Goal: Information Seeking & Learning: Learn about a topic

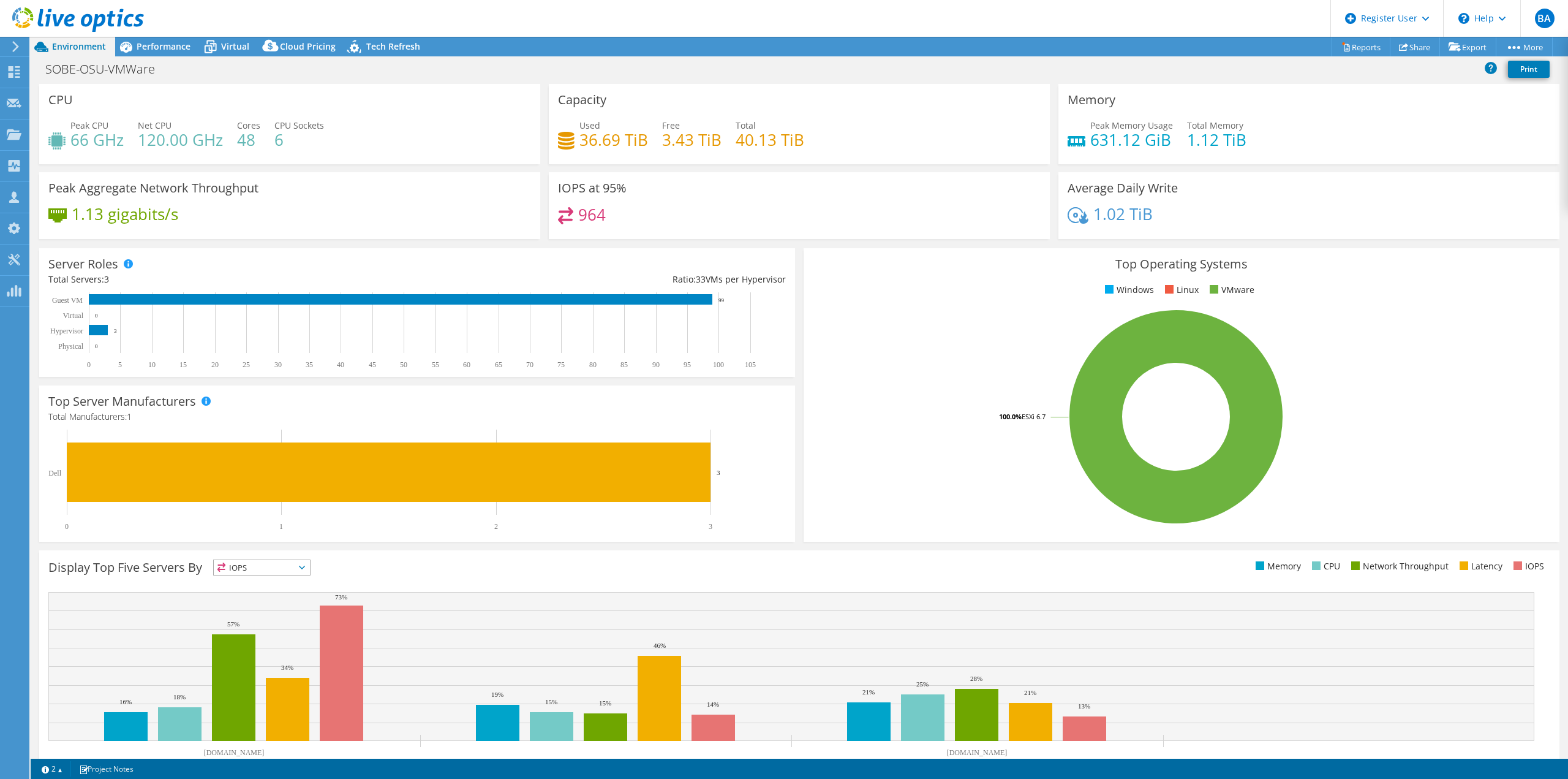
select select "USD"
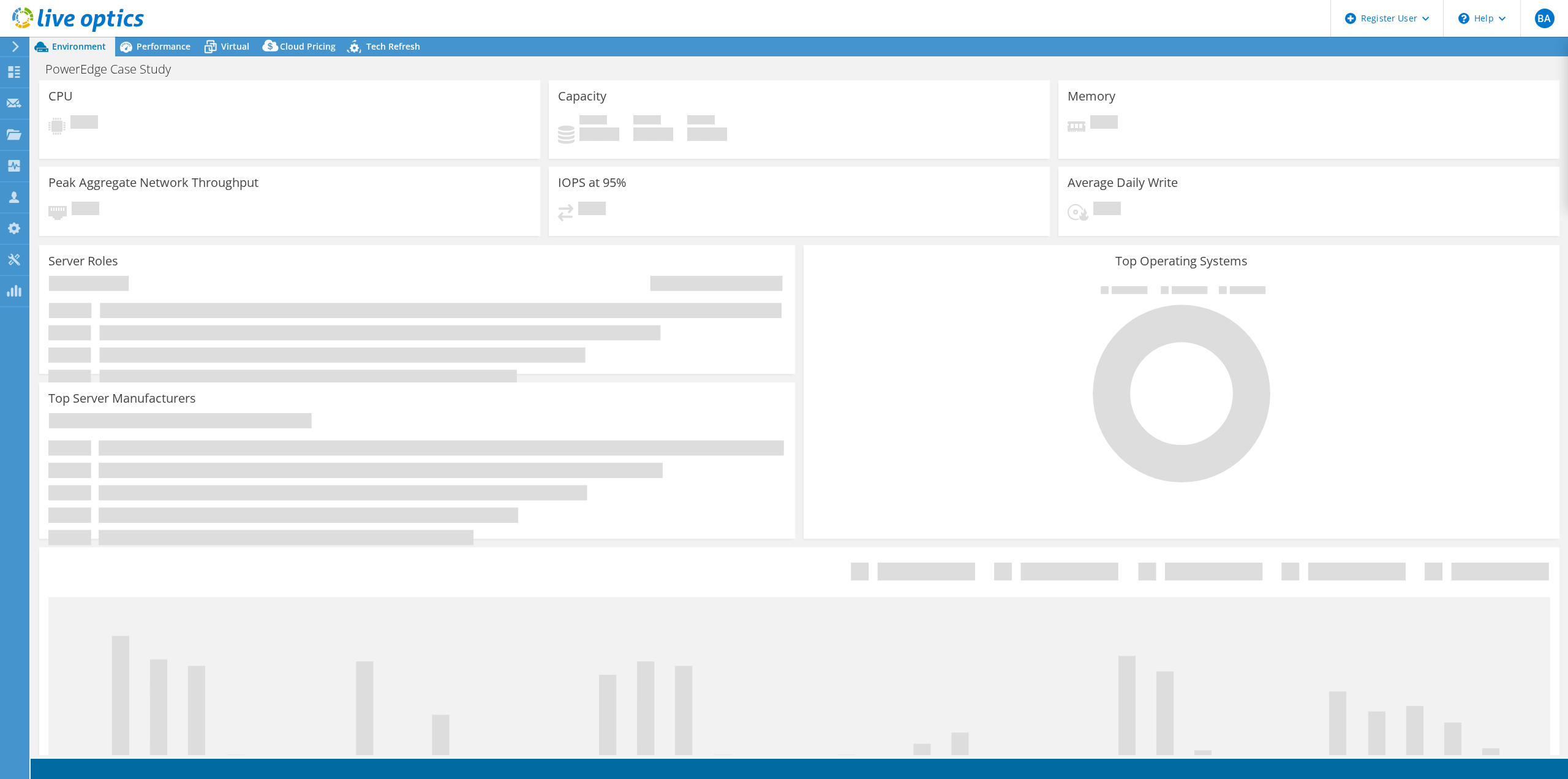
select select "USD"
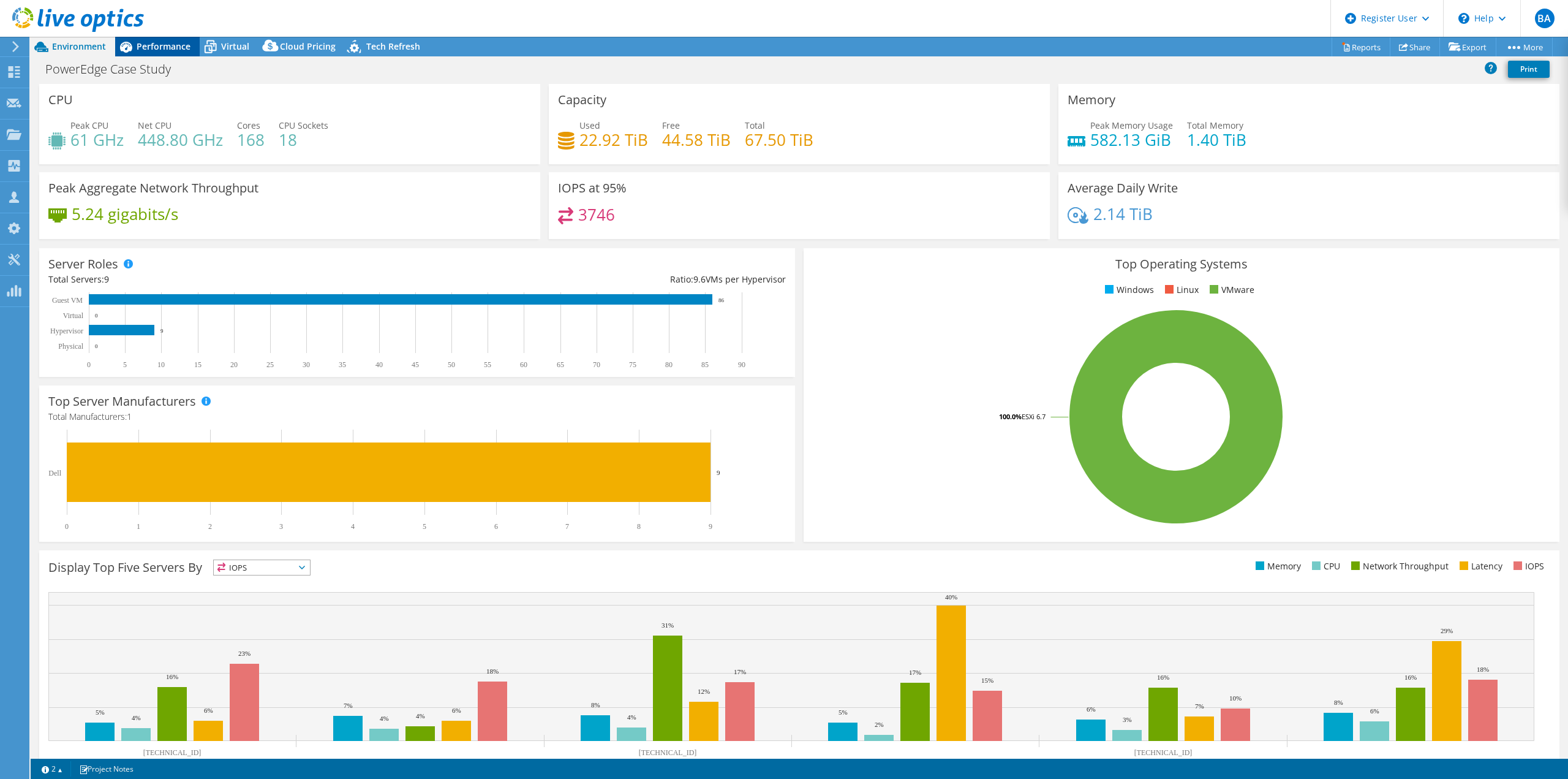
click at [179, 51] on span "Performance" at bounding box center [163, 46] width 54 height 12
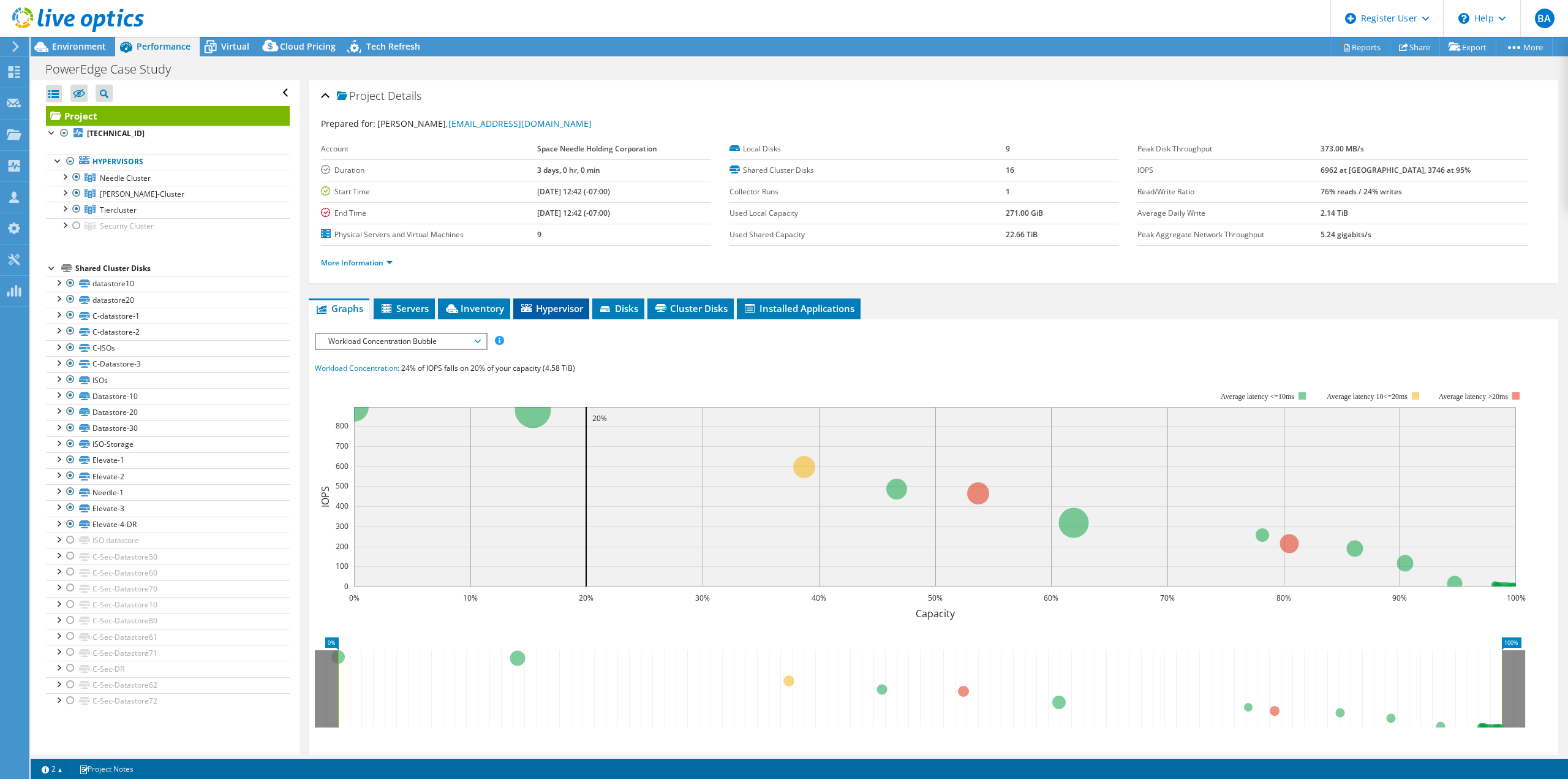
click at [542, 308] on span "Hypervisor" at bounding box center [551, 308] width 64 height 12
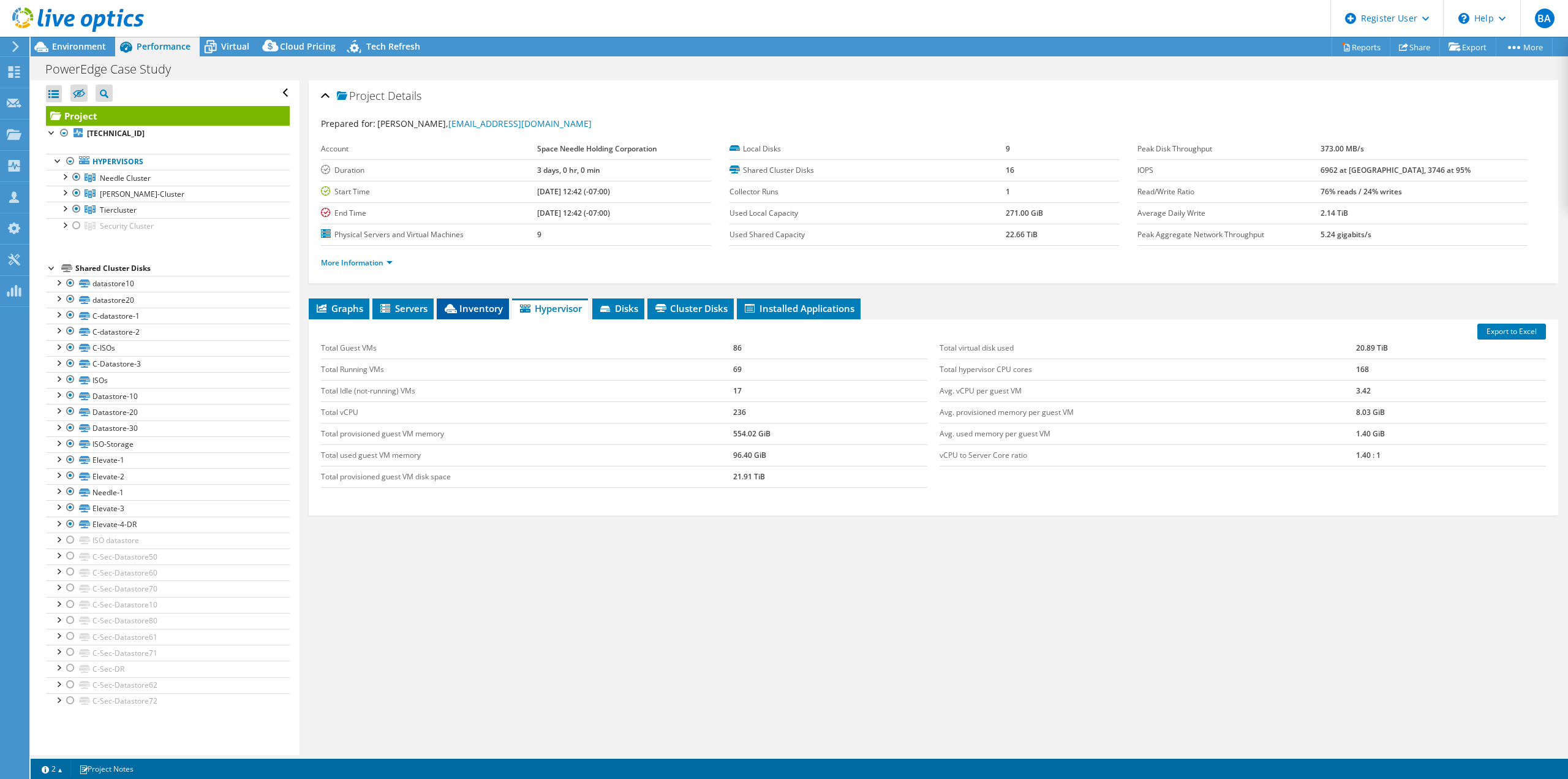
click at [473, 309] on span "Inventory" at bounding box center [473, 308] width 60 height 12
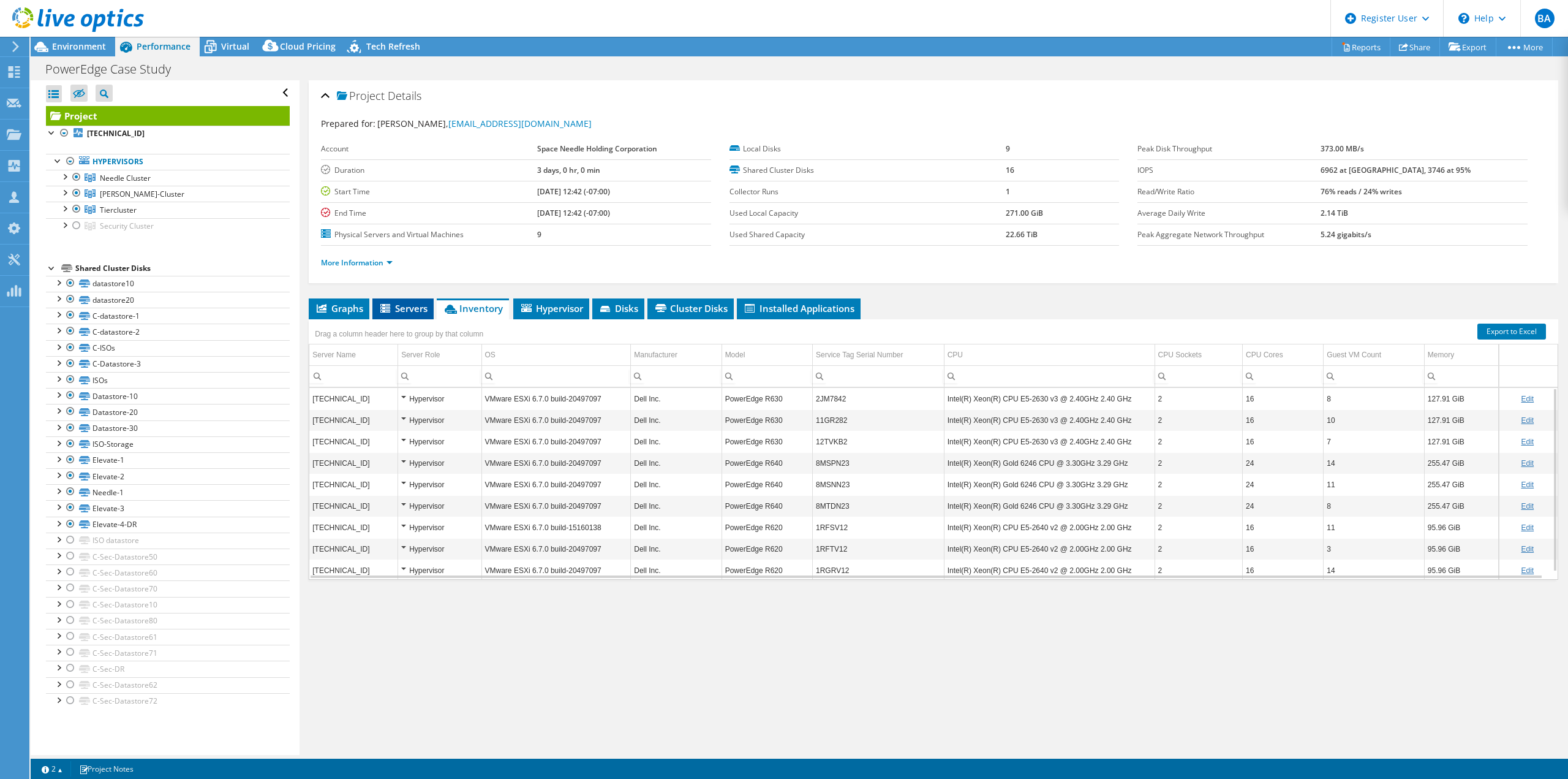
click at [389, 311] on icon at bounding box center [386, 309] width 10 height 9
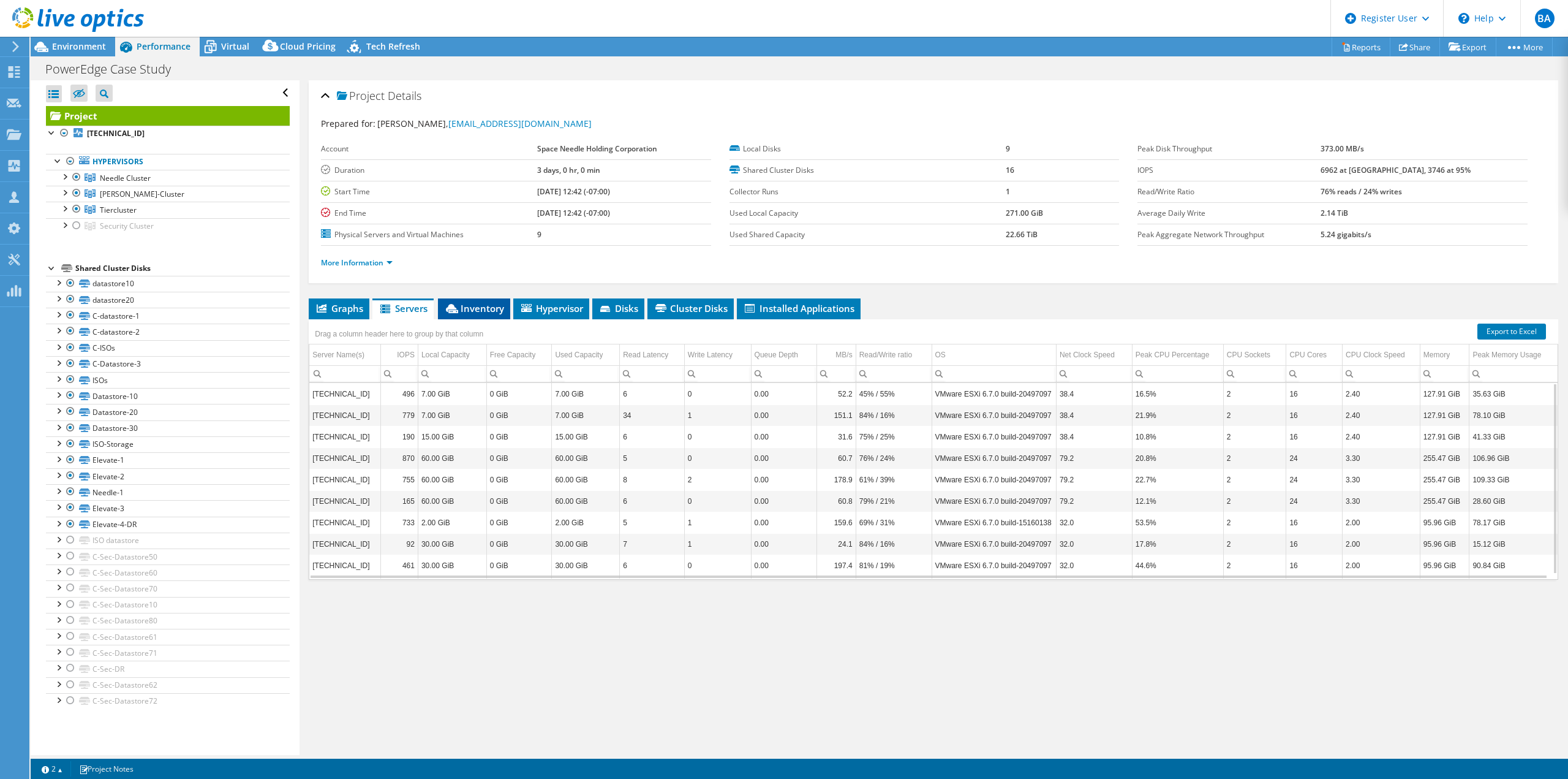
click at [489, 316] on li "Inventory" at bounding box center [474, 309] width 72 height 21
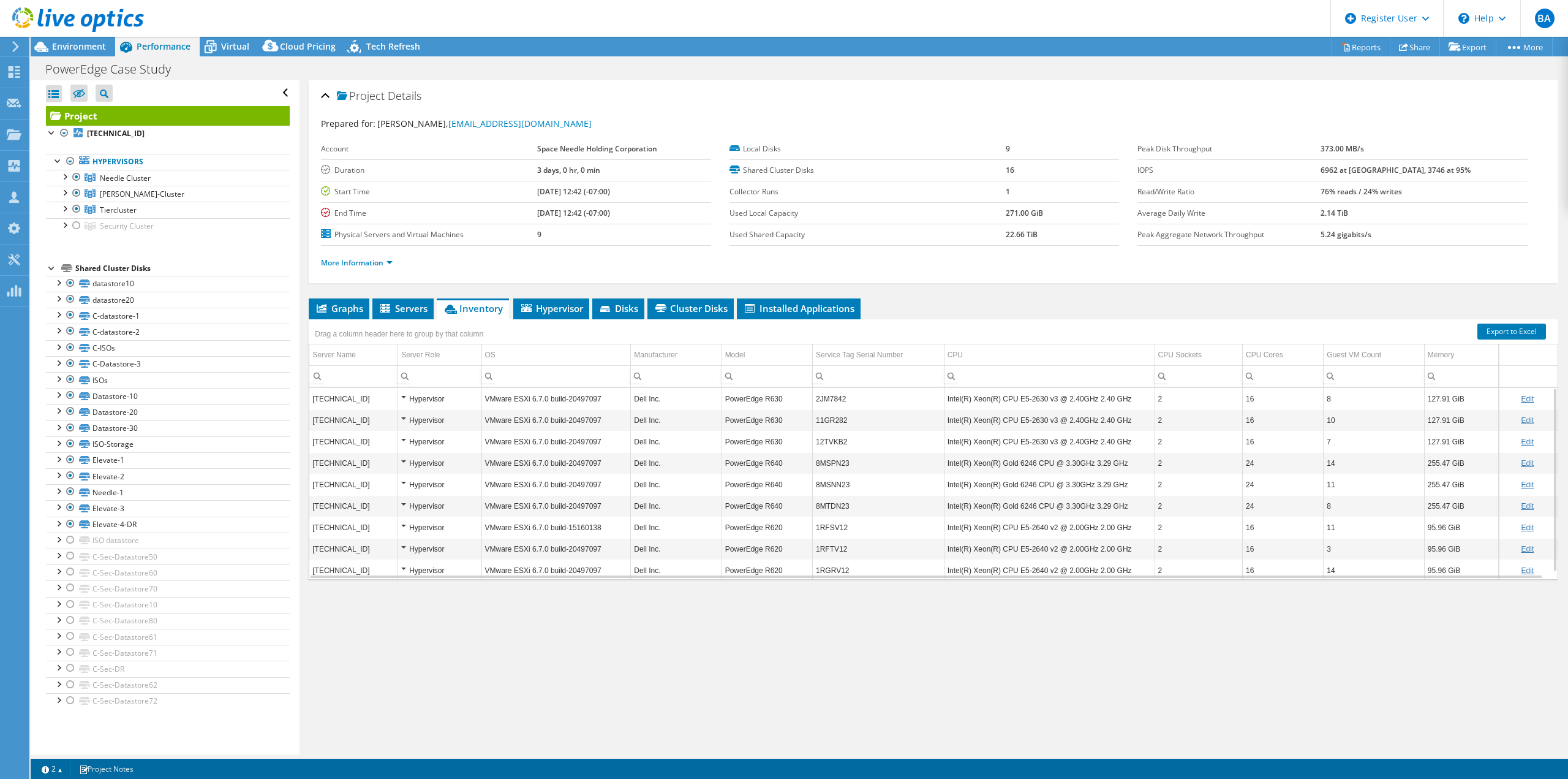
drag, startPoint x: 931, startPoint y: 286, endPoint x: 962, endPoint y: 284, distance: 31.1
click at [934, 286] on div "Project Details Prepared for: Mitchel Deeks, mitcheld@spaceneedle.com Account S…" at bounding box center [934, 417] width 1268 height 674
